Goal: Obtain resource: Download file/media

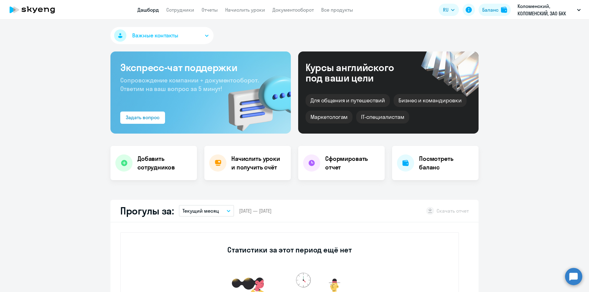
select select "30"
click at [210, 10] on link "Отчеты" at bounding box center [210, 10] width 16 height 6
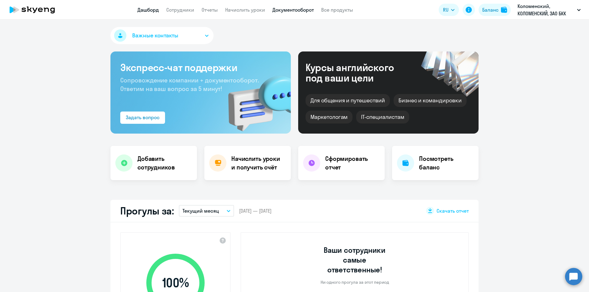
click at [288, 11] on link "Документооборот" at bounding box center [292, 10] width 41 height 6
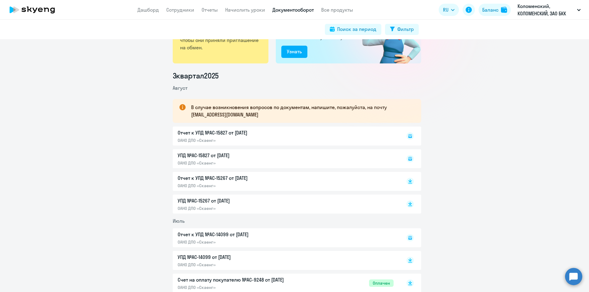
scroll to position [61, 0]
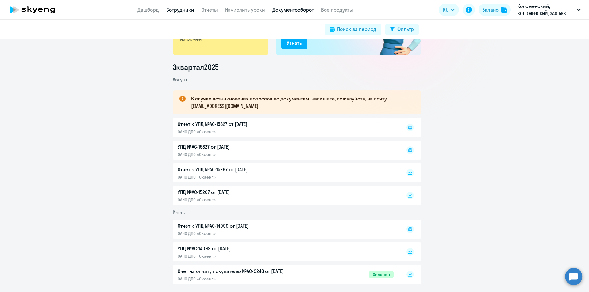
drag, startPoint x: 183, startPoint y: 6, endPoint x: 184, endPoint y: 11, distance: 5.0
click at [184, 10] on app-header "Дашборд Сотрудники Отчеты Начислить уроки Документооборот Все продукты Дашборд …" at bounding box center [294, 10] width 589 height 20
click at [184, 11] on link "Сотрудники" at bounding box center [180, 10] width 28 height 6
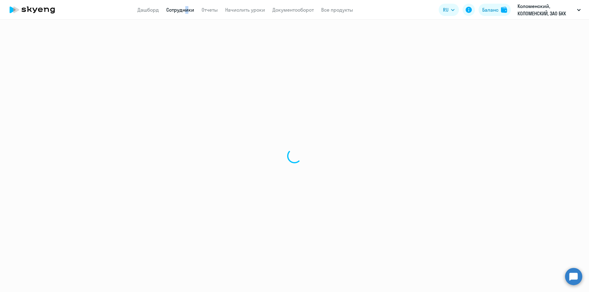
select select "30"
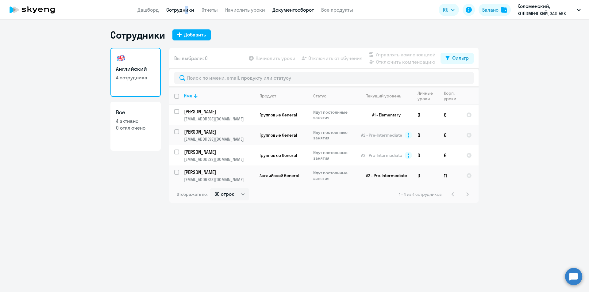
click at [297, 9] on link "Документооборот" at bounding box center [292, 10] width 41 height 6
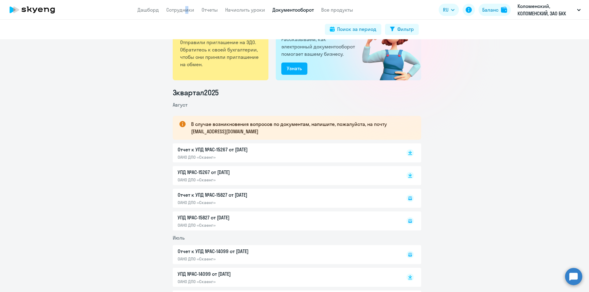
scroll to position [92, 0]
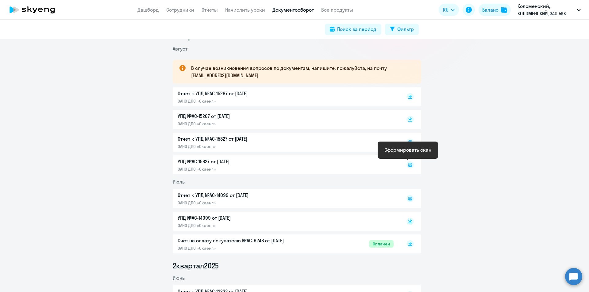
click at [406, 165] on rect at bounding box center [409, 164] width 7 height 7
click at [241, 10] on link "Начислить уроки" at bounding box center [245, 10] width 40 height 6
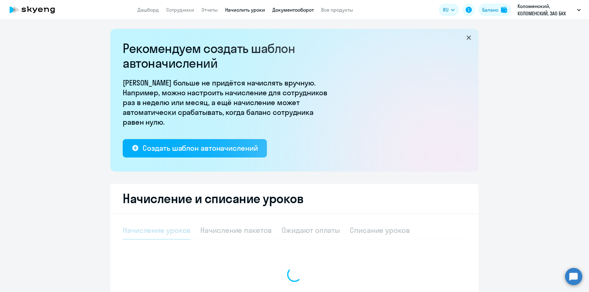
select select "10"
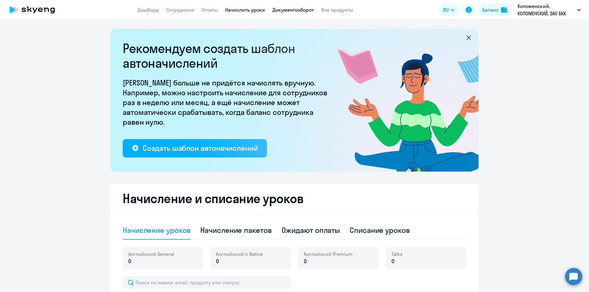
click at [290, 11] on link "Документооборот" at bounding box center [292, 10] width 41 height 6
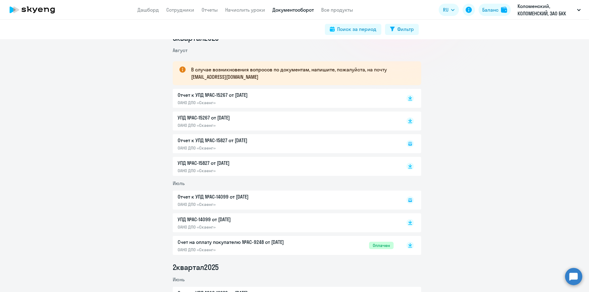
scroll to position [92, 0]
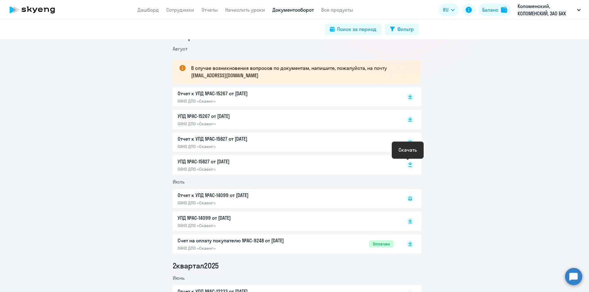
click at [407, 164] on rect at bounding box center [409, 164] width 7 height 7
click at [407, 121] on rect at bounding box center [409, 119] width 7 height 7
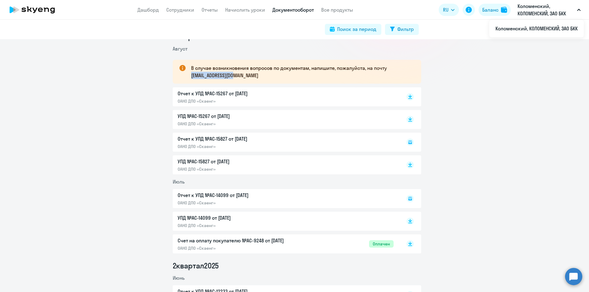
drag, startPoint x: 239, startPoint y: 76, endPoint x: 189, endPoint y: 76, distance: 50.0
click at [191, 76] on p "В случае возникновения вопросов по документам, напишите, пожалуйста, на почту […" at bounding box center [300, 71] width 219 height 15
copy p "[EMAIL_ADDRESS][DOMAIN_NAME]"
drag, startPoint x: 172, startPoint y: 162, endPoint x: 239, endPoint y: 160, distance: 66.9
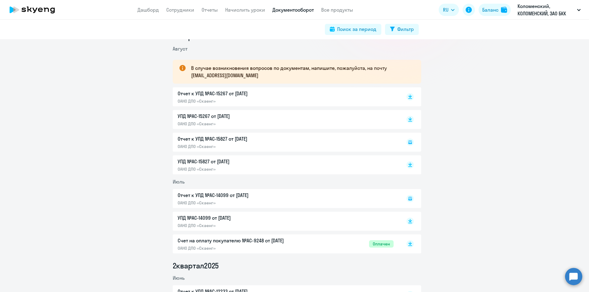
click at [239, 160] on div "УПД №AC-15827 от [DATE] ОАНО ДПО «Скаенг»" at bounding box center [297, 165] width 248 height 19
copy p "УПД №AC-15827 от [DATE]"
drag, startPoint x: 174, startPoint y: 115, endPoint x: 238, endPoint y: 115, distance: 63.8
click at [238, 115] on div "УПД №AC-15267 от [DATE] ОАНО ДПО «Скаенг»" at bounding box center [297, 119] width 248 height 19
copy p "УПД №AC-15267 от [DATE]"
